Goal: Transaction & Acquisition: Download file/media

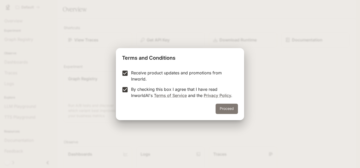
click at [227, 109] on button "Proceed" at bounding box center [227, 109] width 22 height 10
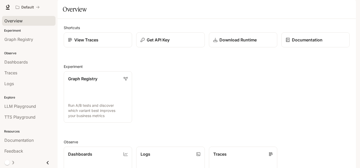
click at [19, 20] on span "Overview" at bounding box center [13, 21] width 18 height 6
click at [9, 6] on icon at bounding box center [7, 7] width 3 height 4
click at [246, 48] on link "Download Runtime" at bounding box center [242, 39] width 69 height 15
